Goal: Check status: Check status

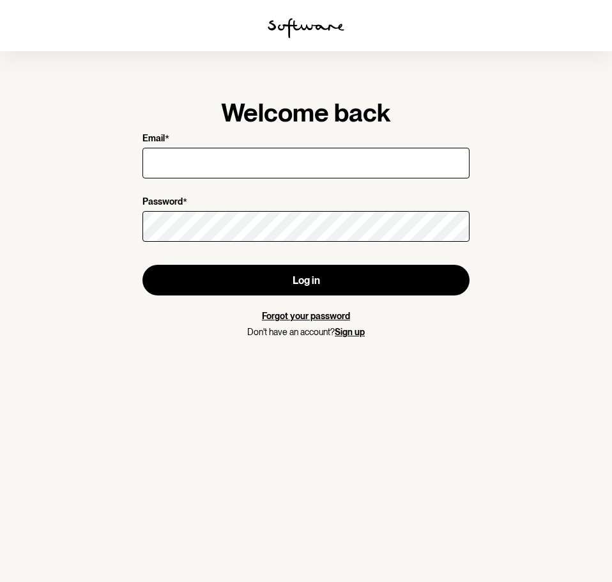
click at [306, 168] on input "Email *" at bounding box center [306, 163] width 327 height 31
click at [306, 167] on input "Email *" at bounding box center [306, 163] width 327 height 31
type input "[PERSON_NAME][EMAIL_ADDRESS][DOMAIN_NAME]"
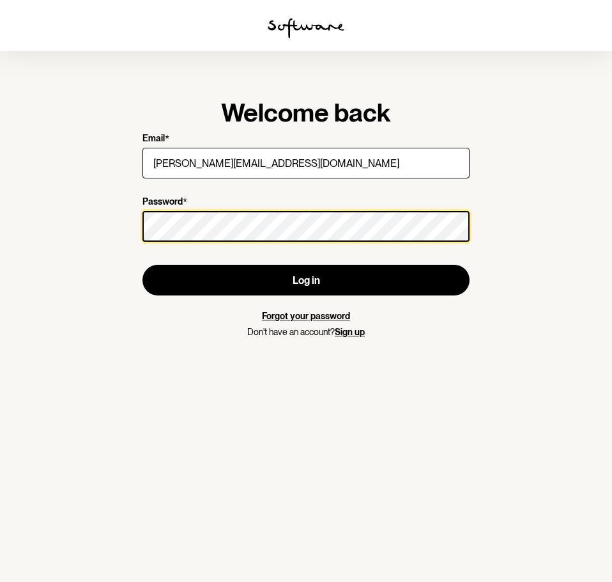
click at [143, 265] on button "Log in" at bounding box center [306, 280] width 327 height 31
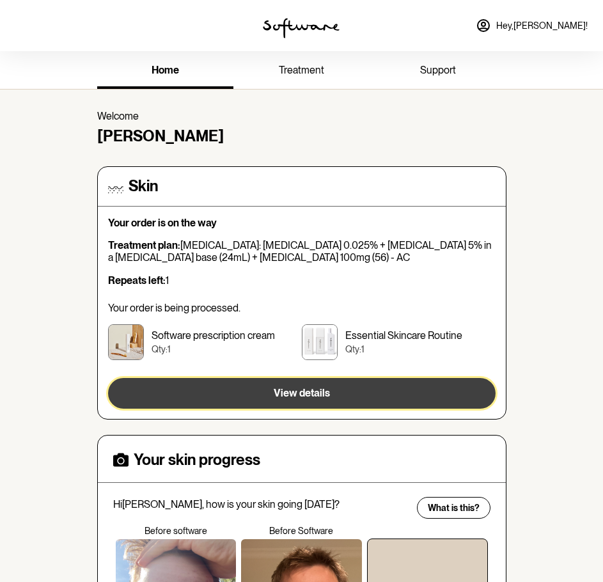
click at [295, 395] on span "View details" at bounding box center [302, 393] width 56 height 12
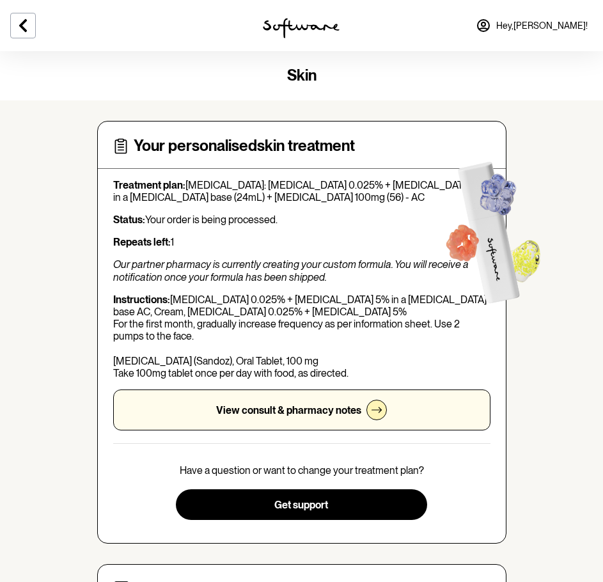
click at [286, 406] on p "View consult & pharmacy notes" at bounding box center [288, 410] width 145 height 12
